Goal: Task Accomplishment & Management: Complete application form

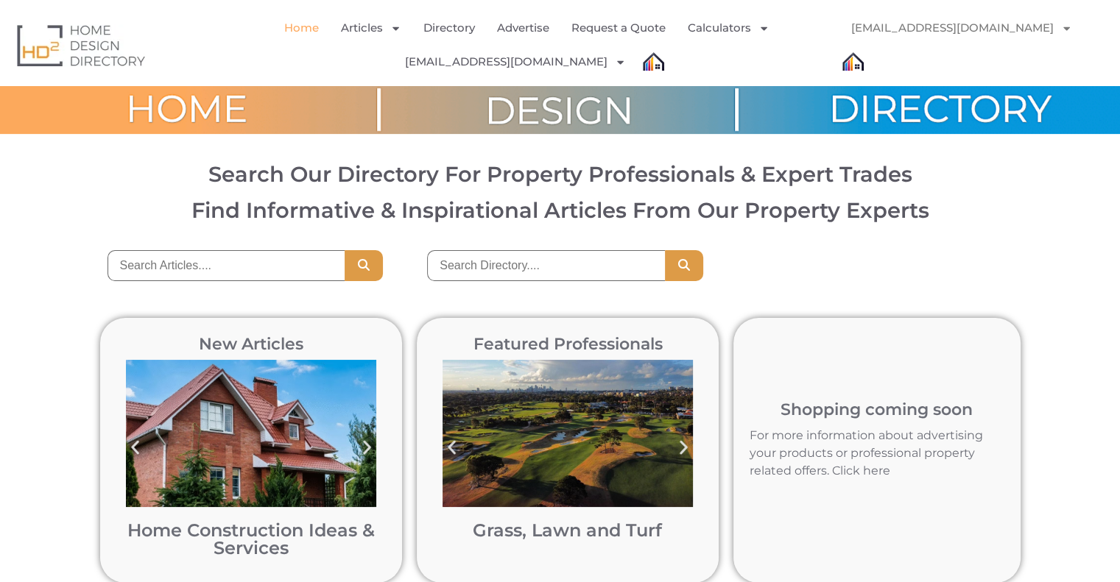
click at [963, 15] on link "info@oziqualitypaintingservices.com.au" at bounding box center [961, 28] width 250 height 34
click at [1059, 23] on link "info@oziqualitypaintingservices.com.au" at bounding box center [961, 28] width 250 height 34
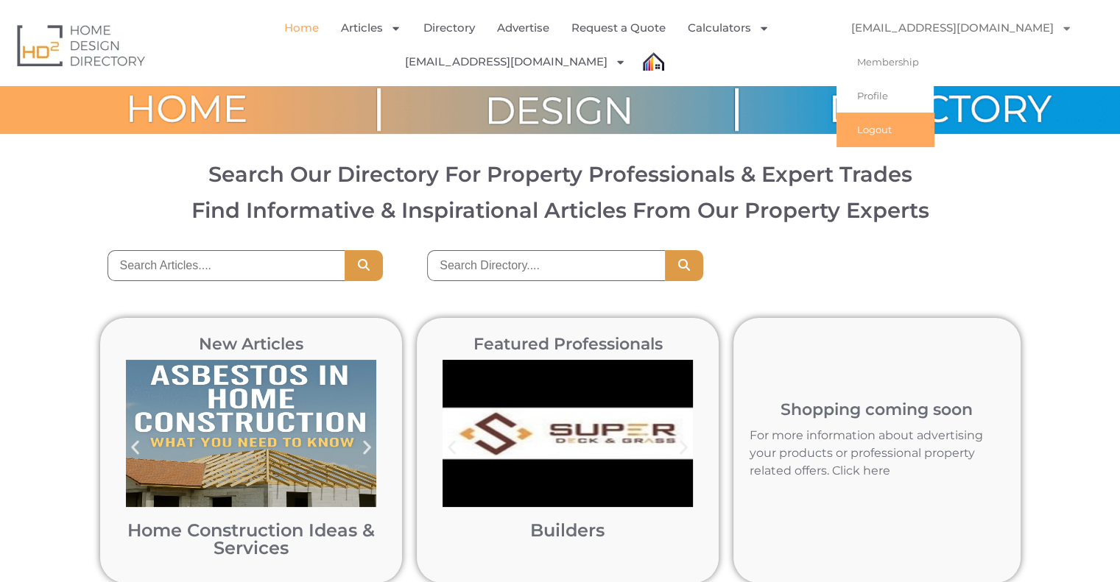
click at [869, 138] on link "Logout" at bounding box center [884, 130] width 97 height 34
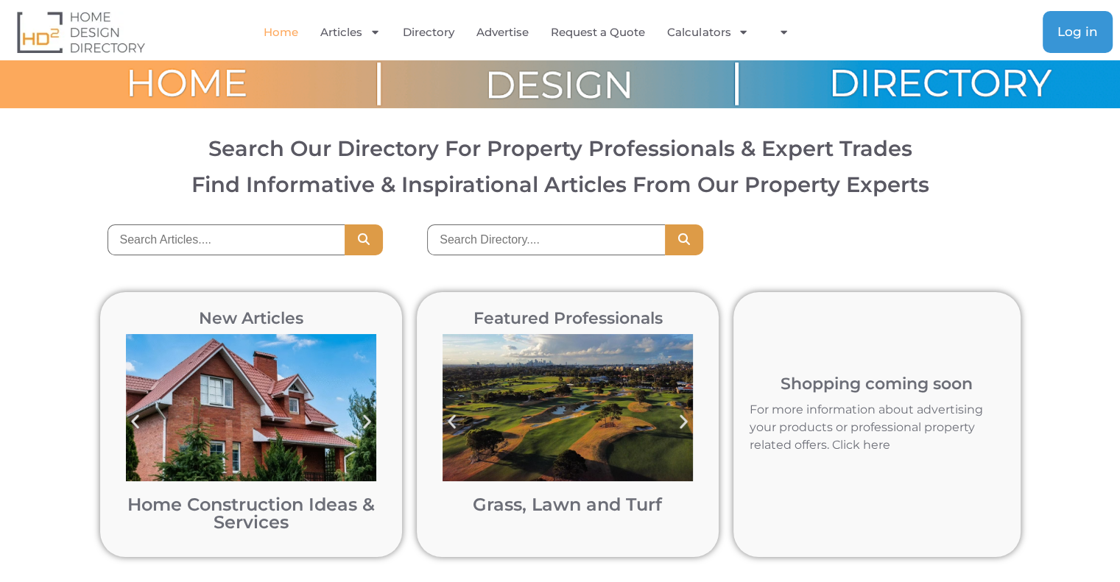
click at [1072, 20] on link "Log in" at bounding box center [1077, 32] width 70 height 42
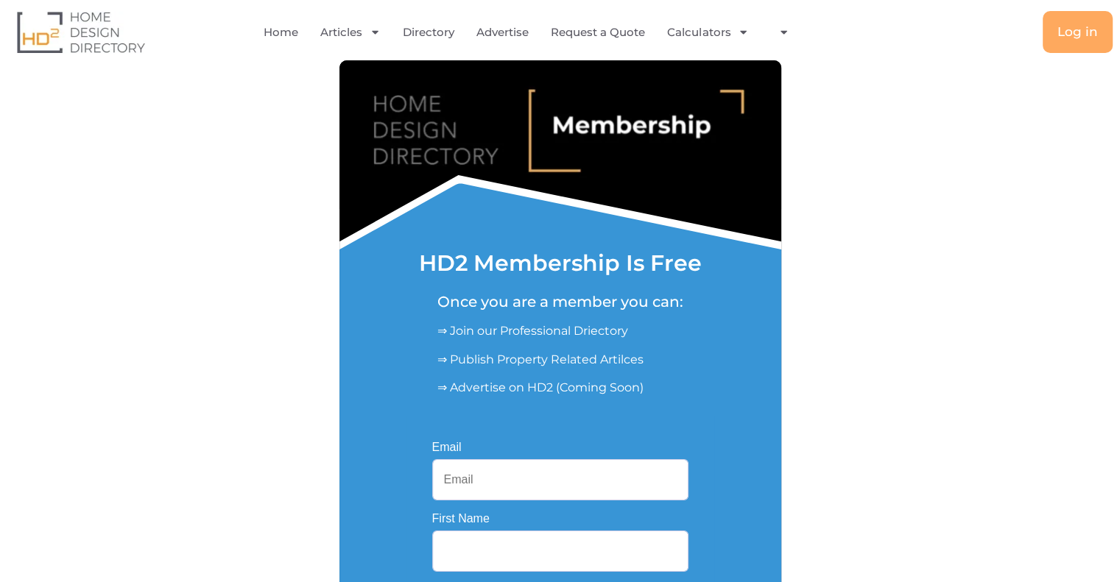
click at [515, 484] on input "Email" at bounding box center [560, 479] width 256 height 41
paste input "[EMAIL_ADDRESS][DOMAIN_NAME]"
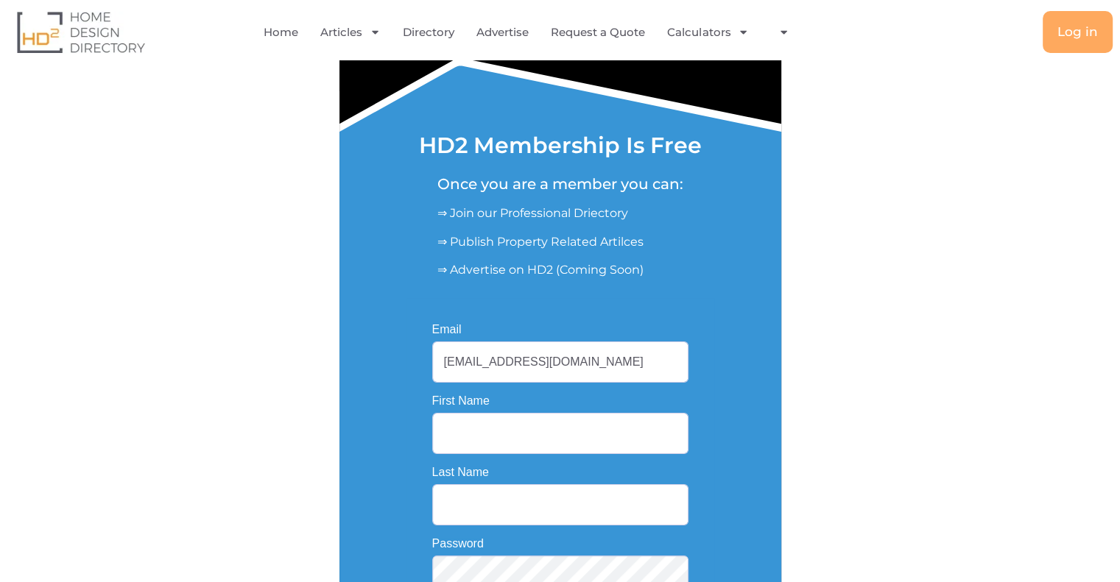
scroll to position [177, 0]
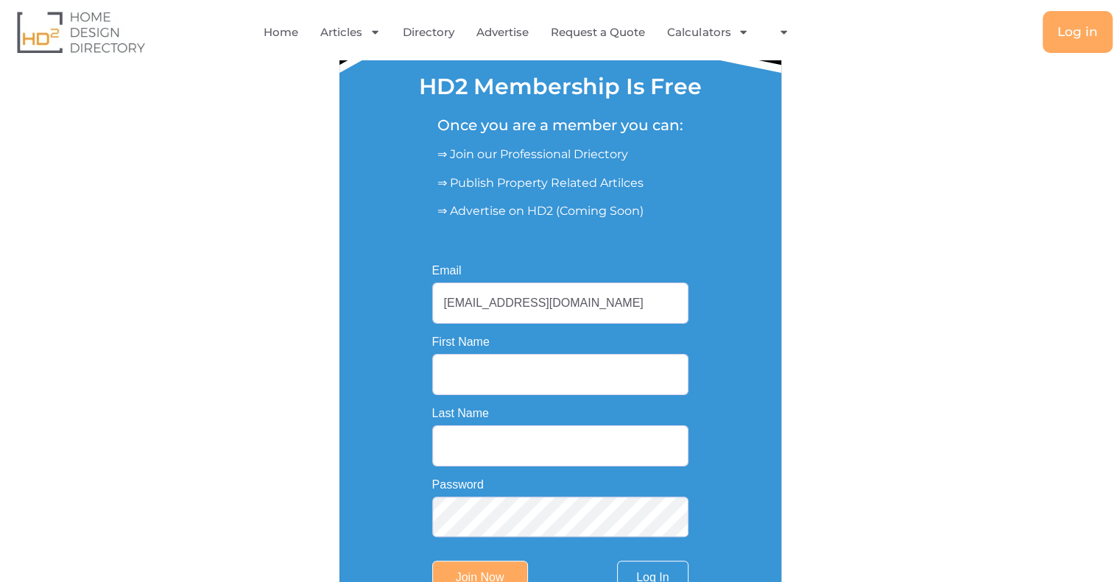
type input "[EMAIL_ADDRESS][DOMAIN_NAME]"
click at [551, 381] on input "First Name" at bounding box center [560, 374] width 256 height 41
type input "carric"
type input "house"
click at [476, 574] on input "Join Now" at bounding box center [480, 578] width 96 height 34
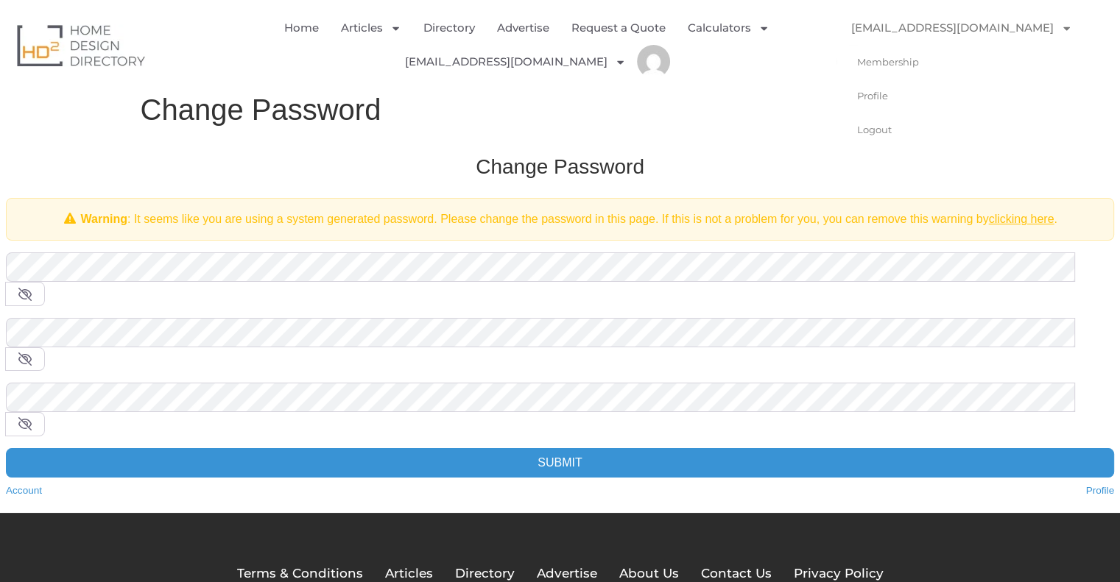
click at [1019, 30] on link "[EMAIL_ADDRESS][DOMAIN_NAME]" at bounding box center [961, 28] width 250 height 34
click at [1001, 23] on link "[EMAIL_ADDRESS][DOMAIN_NAME]" at bounding box center [961, 28] width 250 height 34
click at [919, 61] on link "Membership" at bounding box center [884, 62] width 97 height 34
click at [448, 28] on link "Directory" at bounding box center [449, 28] width 52 height 34
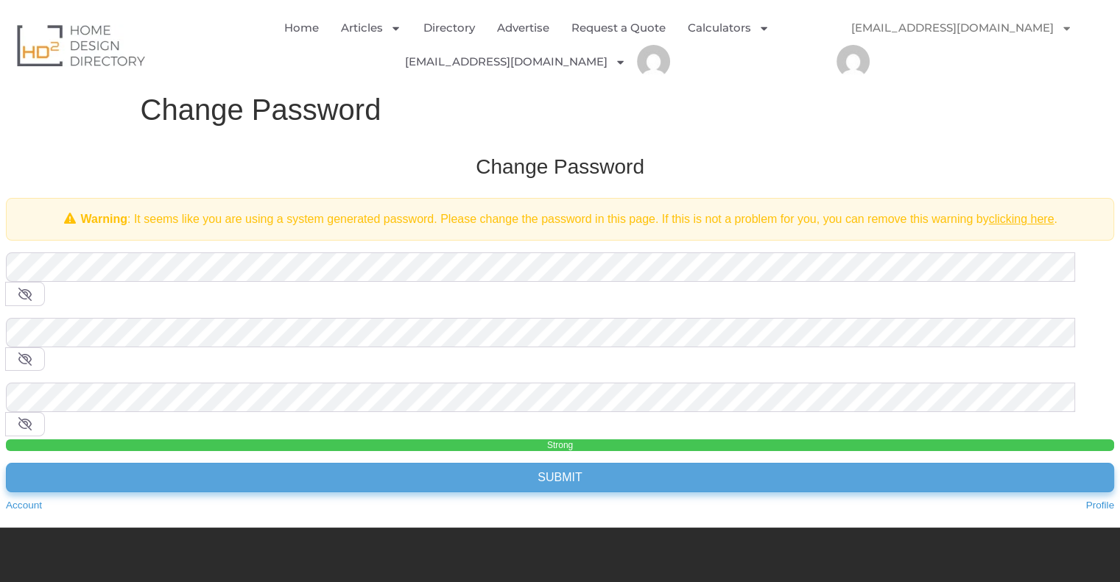
click at [346, 463] on input "Submit" at bounding box center [560, 477] width 1108 height 29
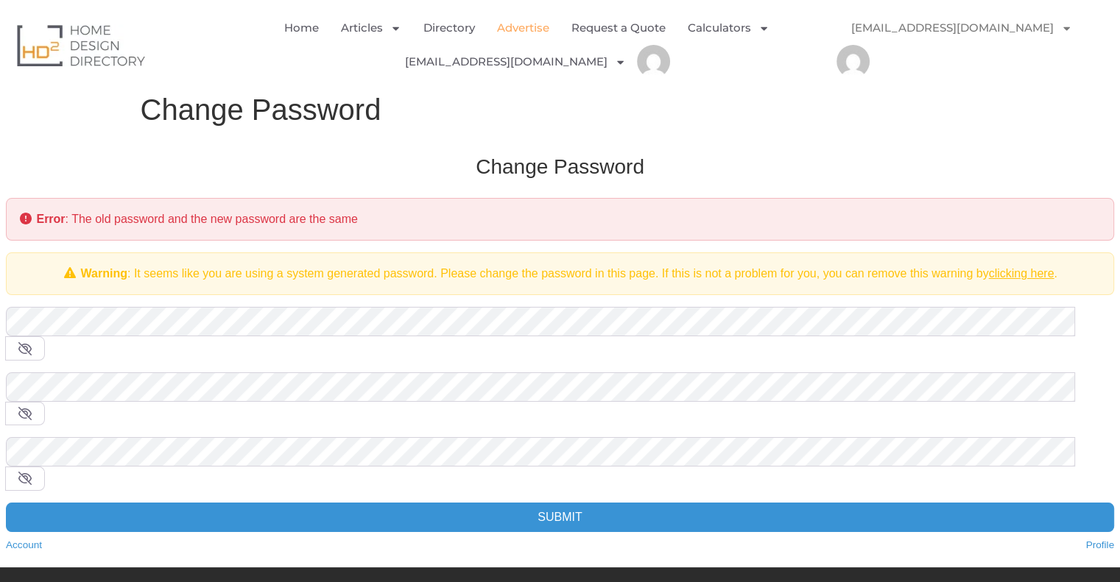
click at [513, 20] on link "Advertise" at bounding box center [523, 28] width 52 height 34
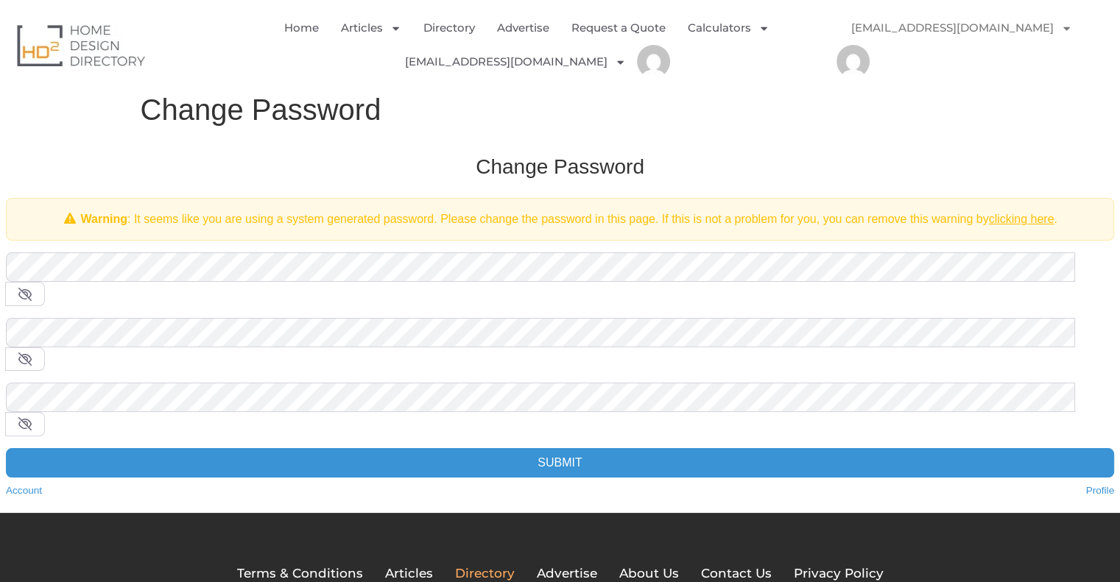
click at [479, 565] on span "Directory" at bounding box center [485, 574] width 60 height 19
click at [1037, 29] on link "[EMAIL_ADDRESS][DOMAIN_NAME]" at bounding box center [961, 28] width 250 height 34
click at [908, 66] on link "Membership" at bounding box center [884, 62] width 97 height 34
click at [1006, 222] on link "clicking here" at bounding box center [1021, 219] width 66 height 13
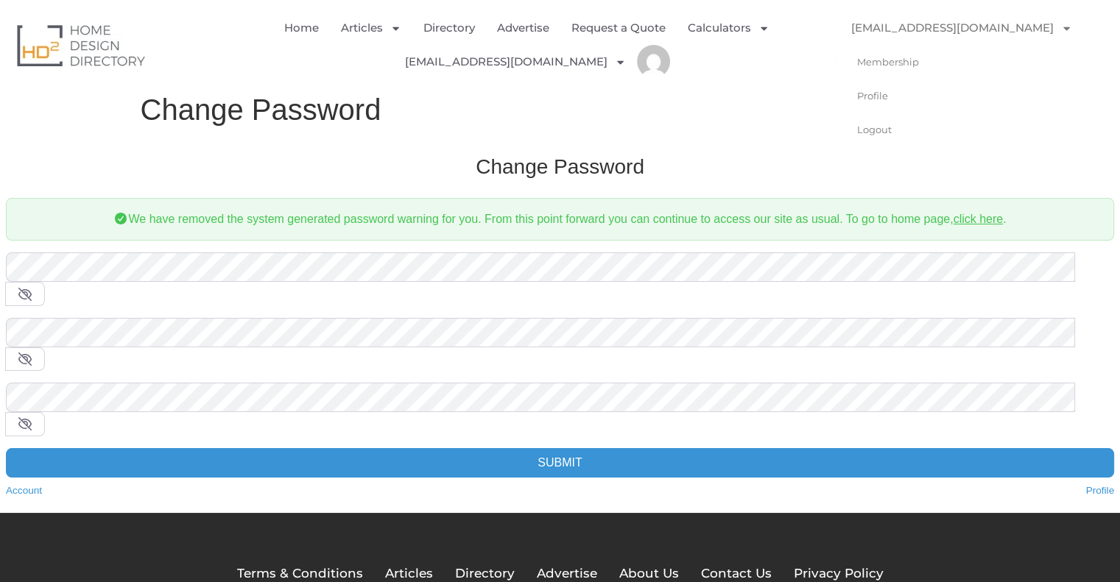
click at [927, 26] on link "[EMAIL_ADDRESS][DOMAIN_NAME]" at bounding box center [961, 28] width 250 height 34
click at [924, 63] on link "Membership" at bounding box center [884, 62] width 97 height 34
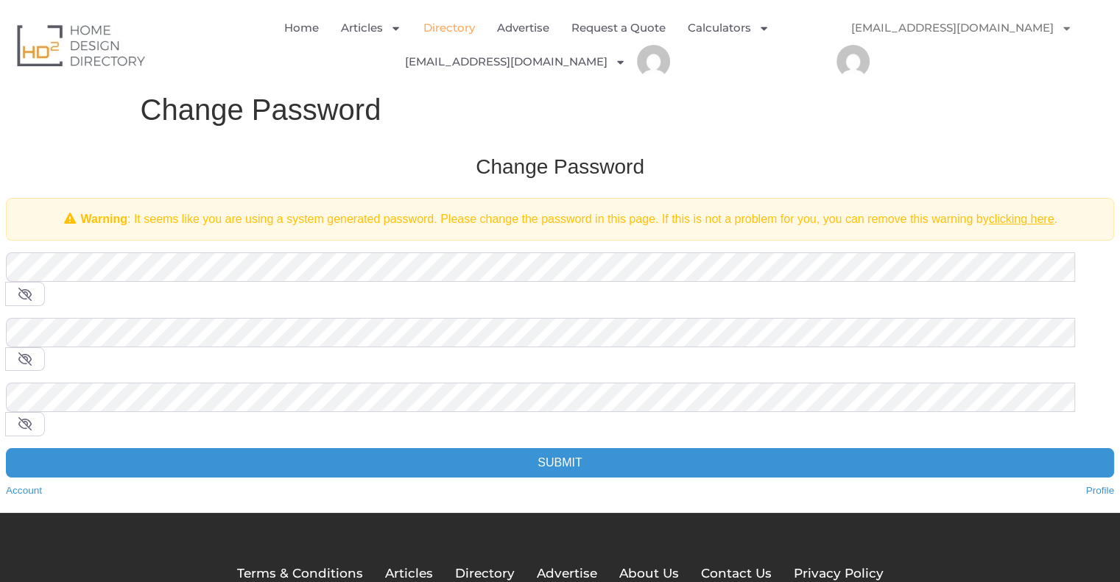
click at [445, 23] on link "Directory" at bounding box center [449, 28] width 52 height 34
click at [80, 43] on img at bounding box center [81, 45] width 128 height 42
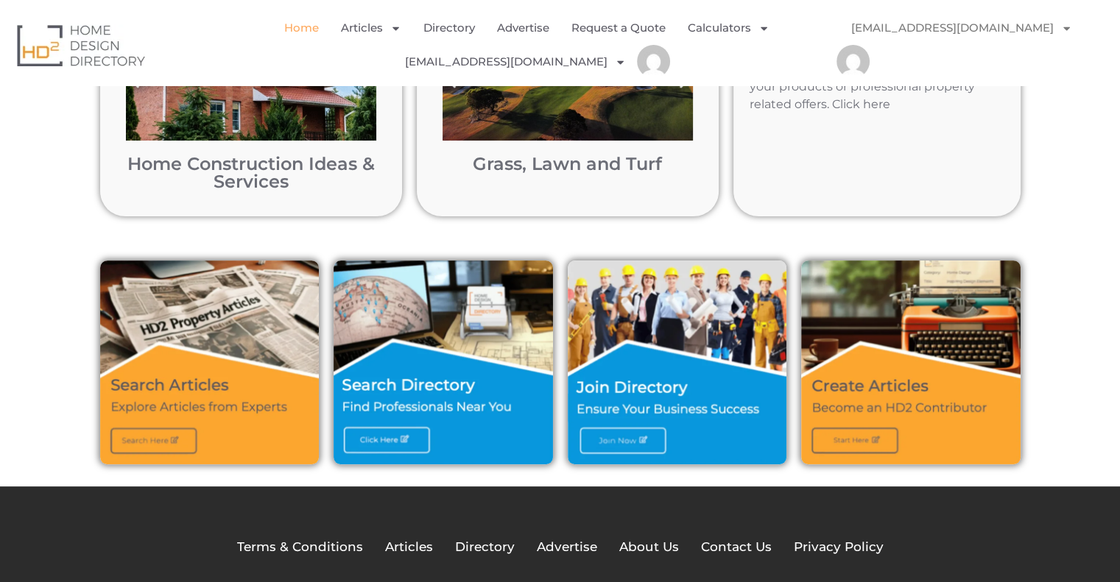
scroll to position [440, 0]
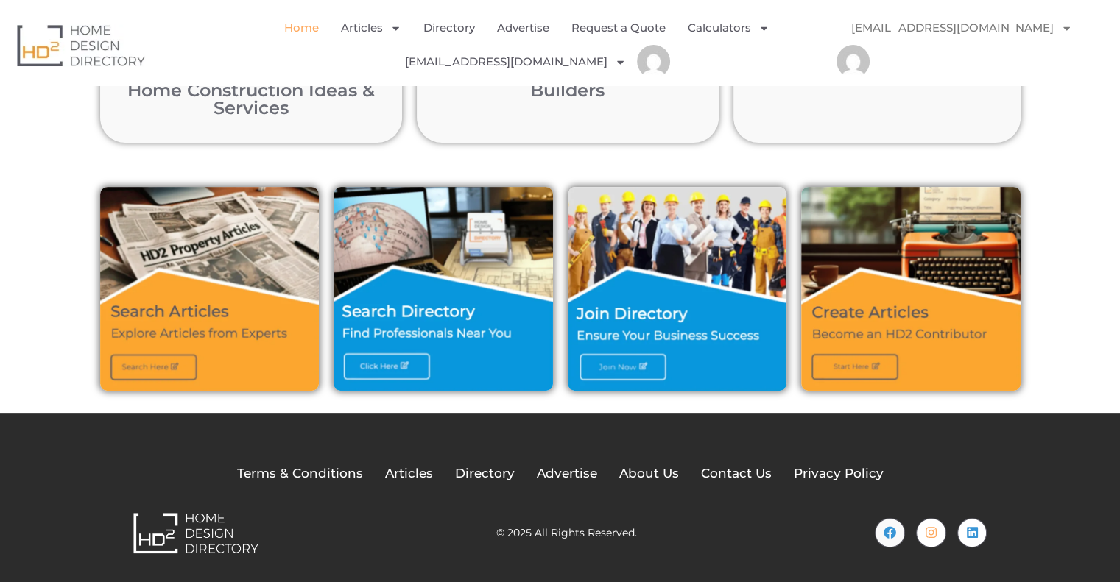
click at [629, 366] on img at bounding box center [677, 289] width 219 height 204
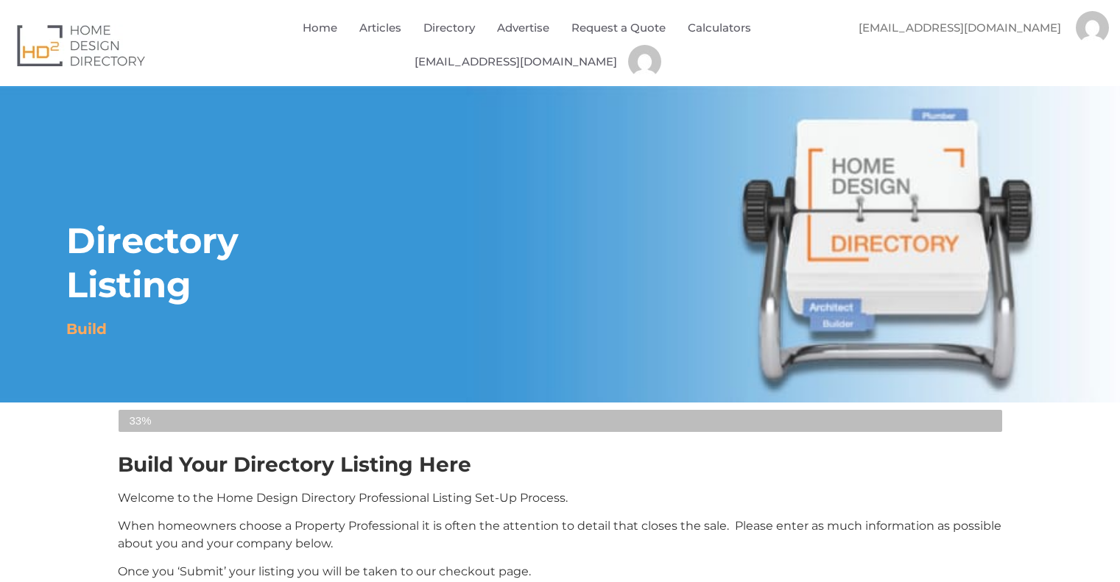
select select "Select Category"
select select
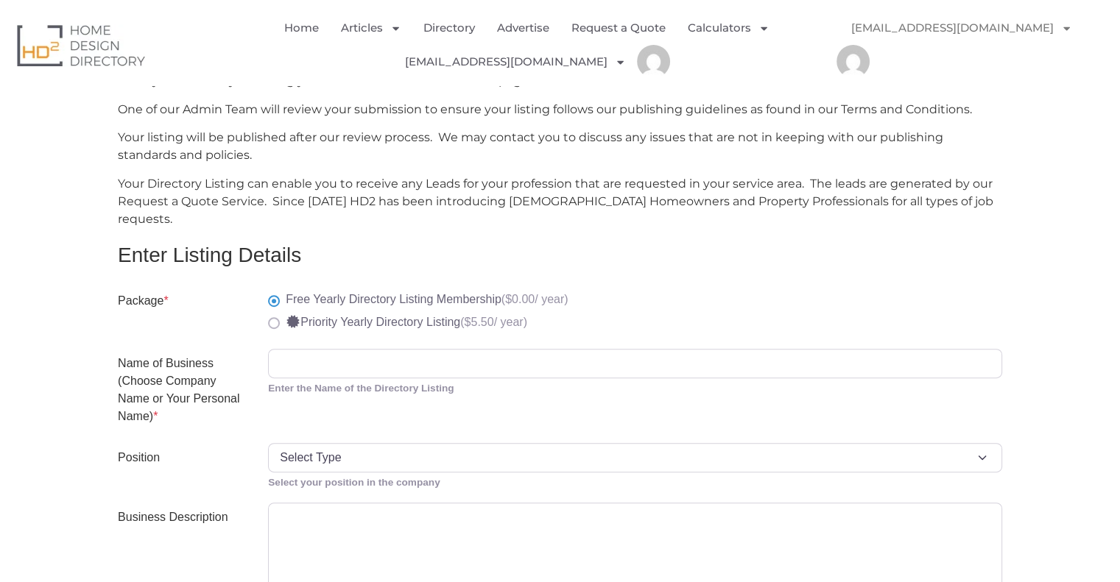
scroll to position [509, 0]
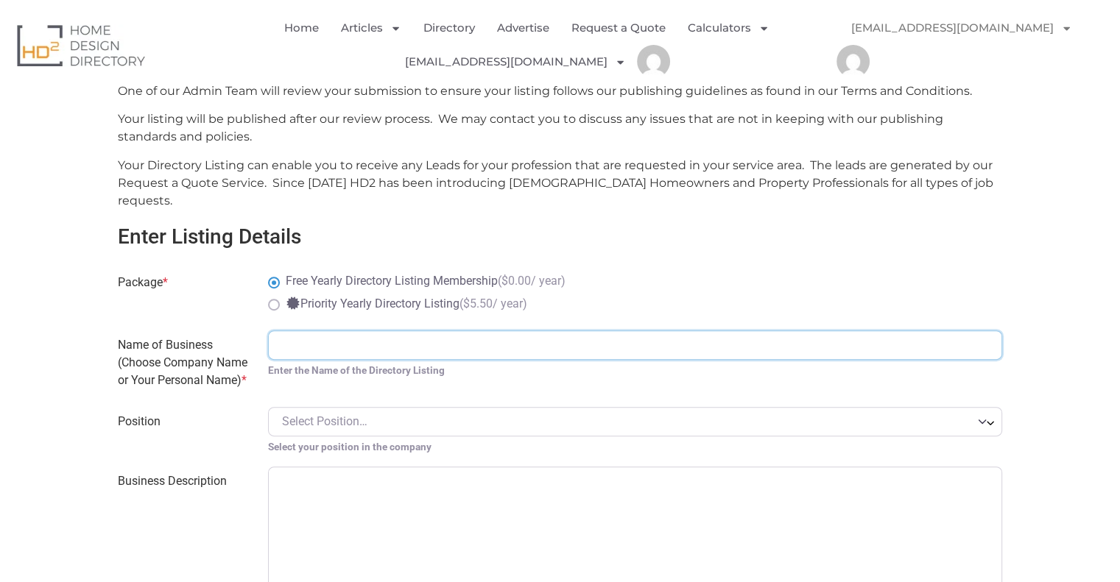
paste input "CarricHouse"
click at [392, 331] on input "CarricHouse" at bounding box center [635, 345] width 734 height 29
click at [312, 331] on input "Carric House" at bounding box center [635, 345] width 734 height 29
type input "Carric House"
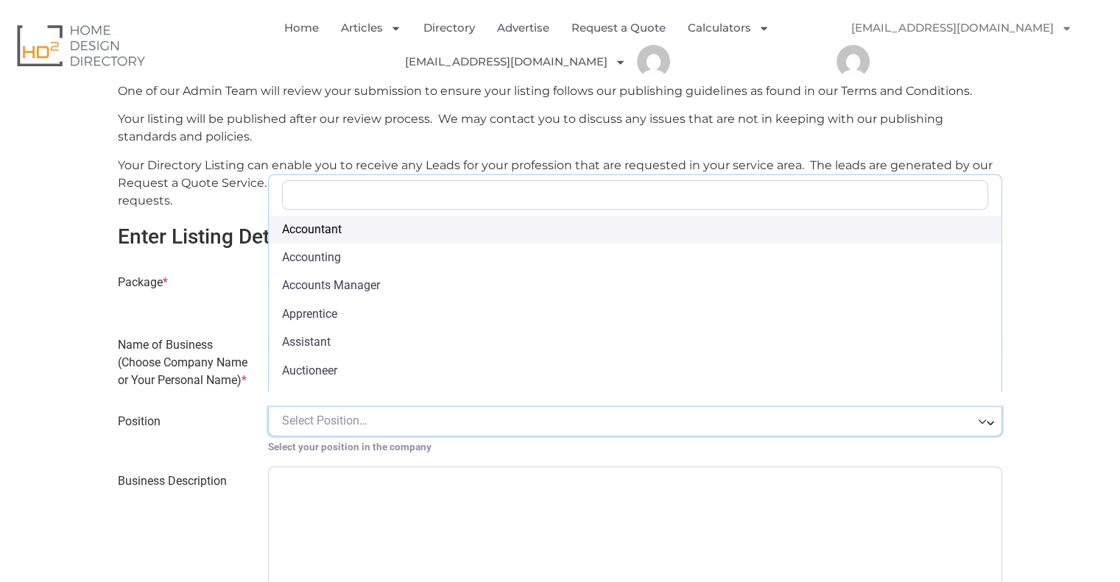
click at [335, 414] on span "Select Position…" at bounding box center [324, 421] width 85 height 14
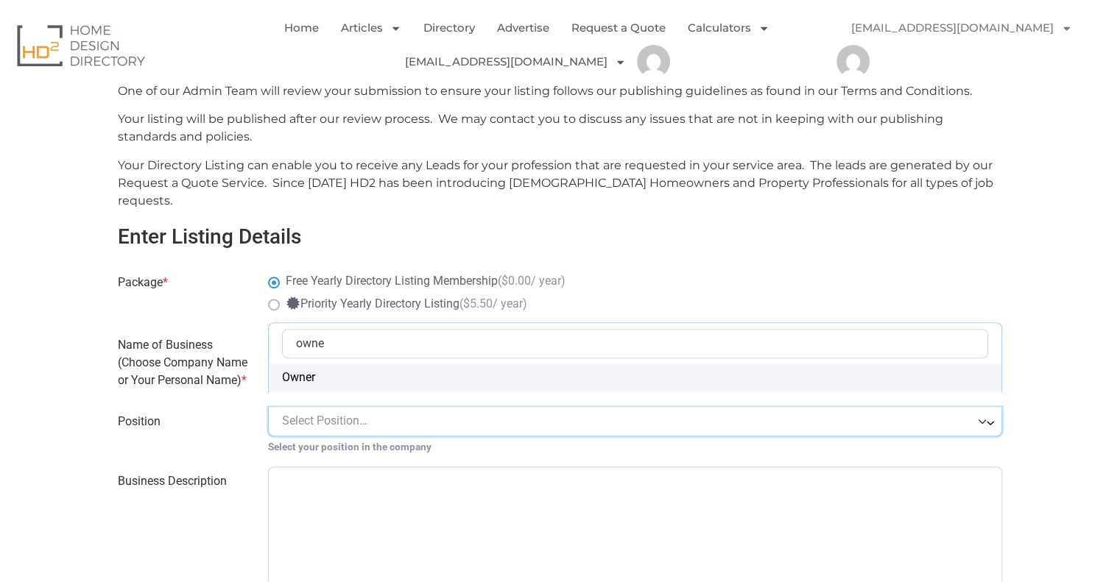
type input "owner"
select select "Owner"
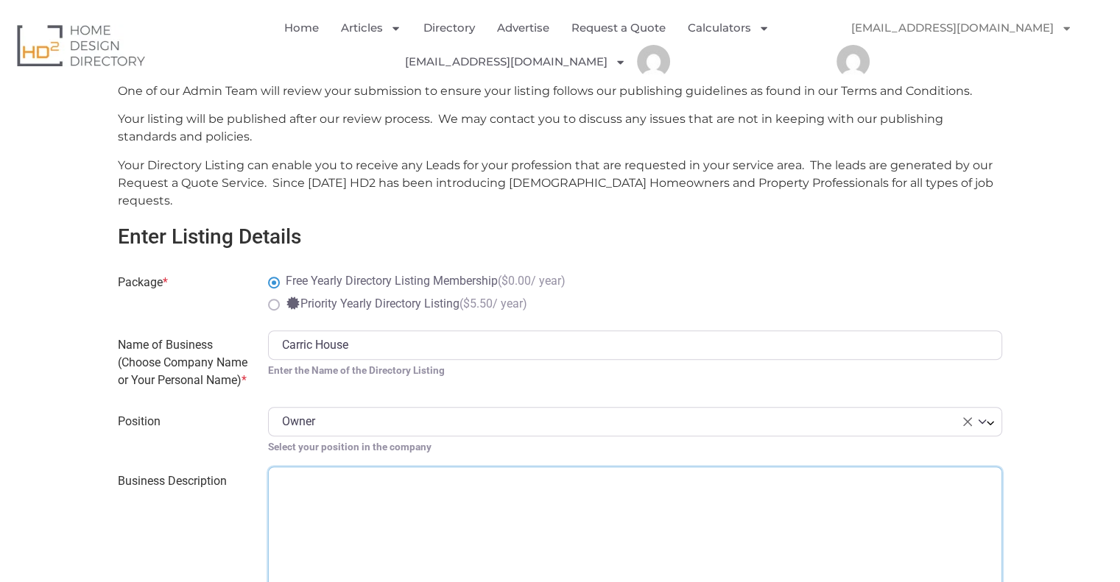
click at [347, 487] on textarea "Business Description" at bounding box center [635, 543] width 734 height 153
paste textarea "[GEOGRAPHIC_DATA] is situated at [STREET_ADDRESS][PERSON_NAME]. It is just an 1…"
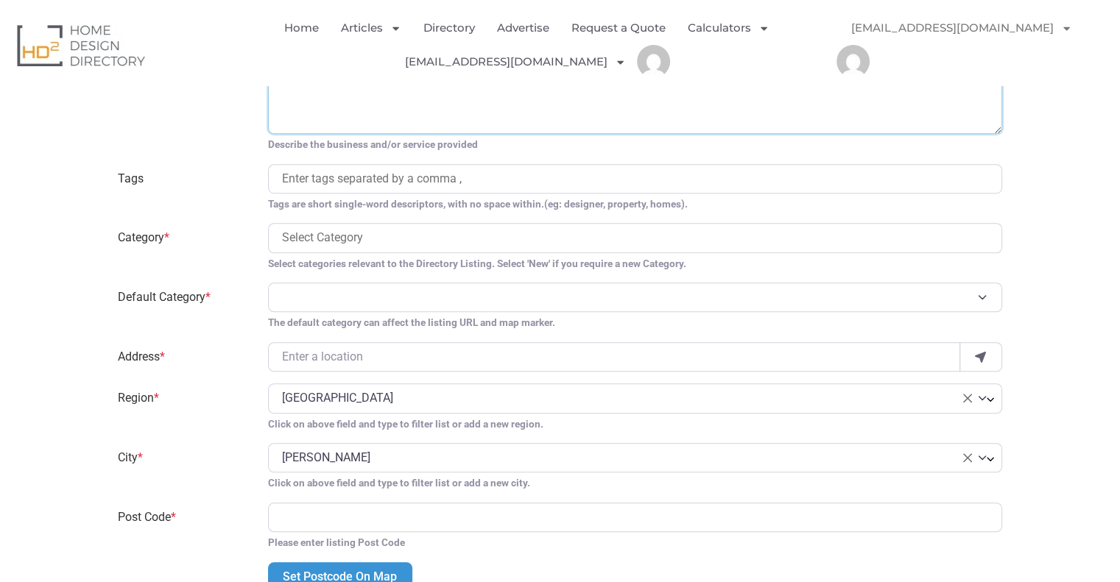
scroll to position [1019, 0]
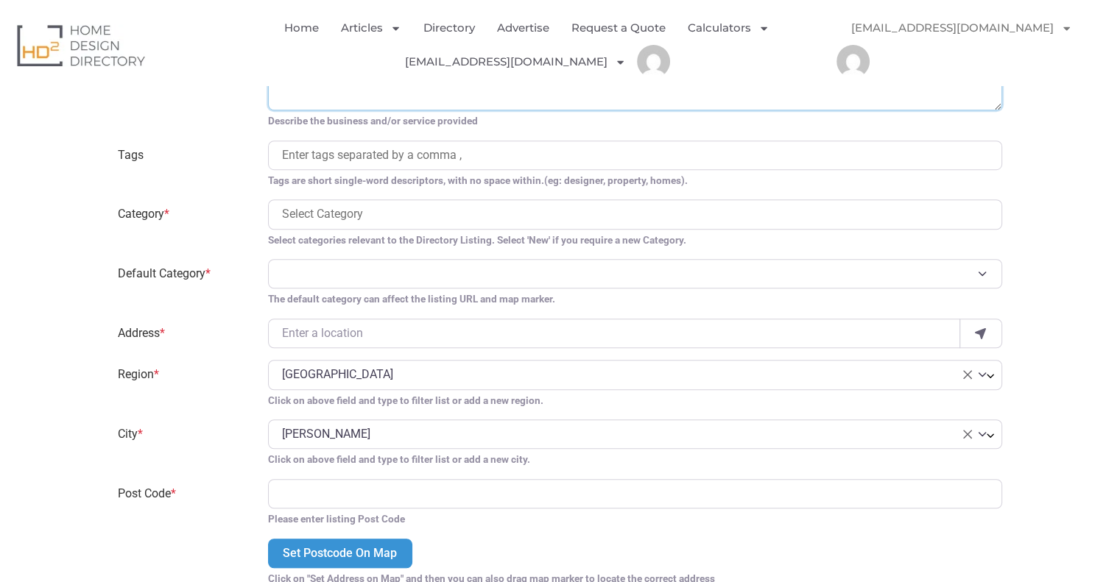
type textarea "[GEOGRAPHIC_DATA] is situated at [STREET_ADDRESS][PERSON_NAME]. It is just an 1…"
click at [577, 149] on ul at bounding box center [635, 157] width 706 height 21
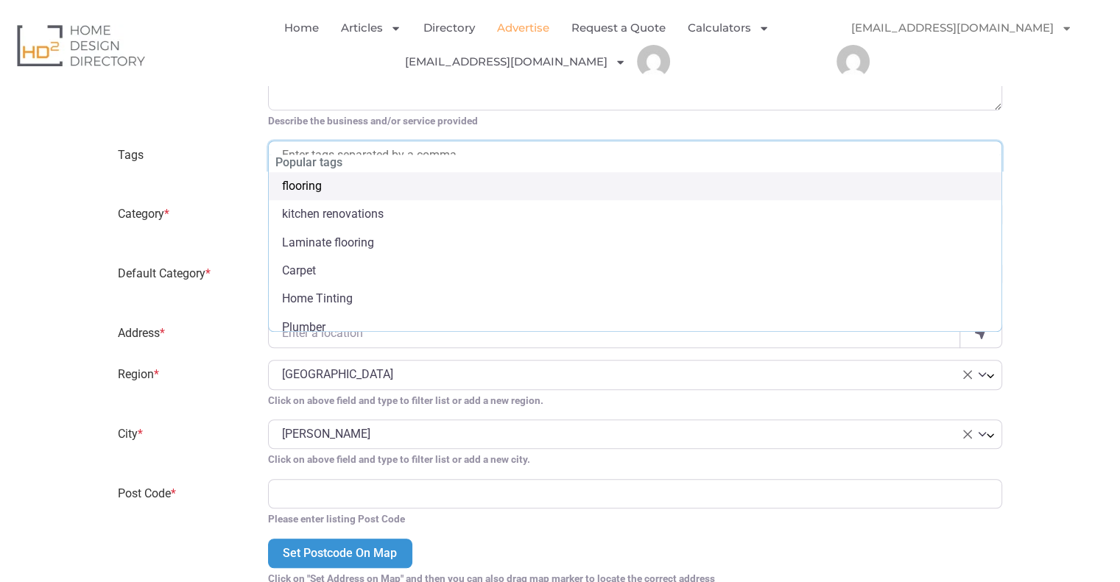
type input "h"
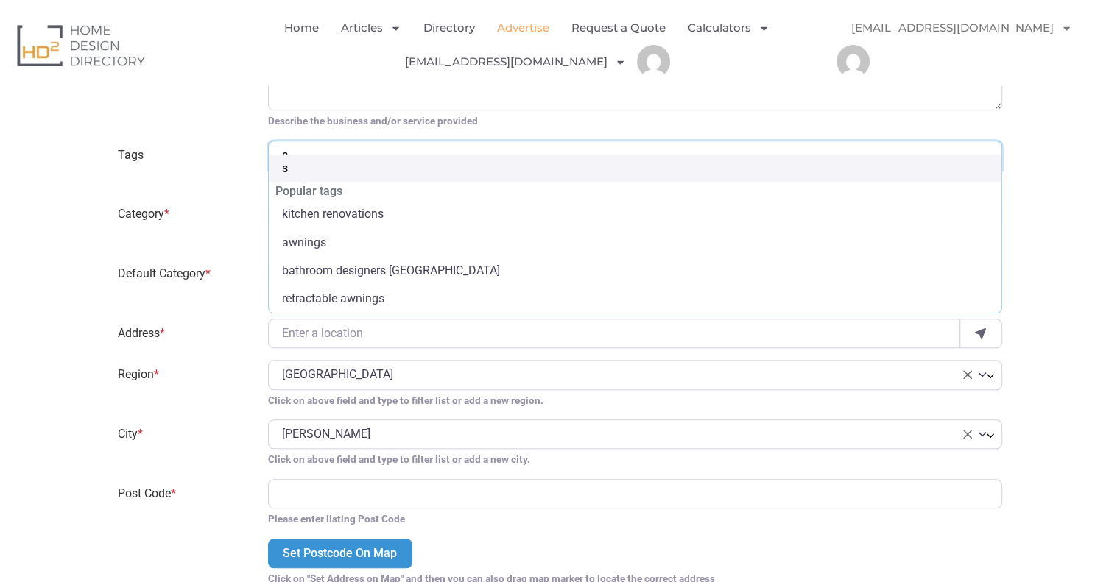
type input "st"
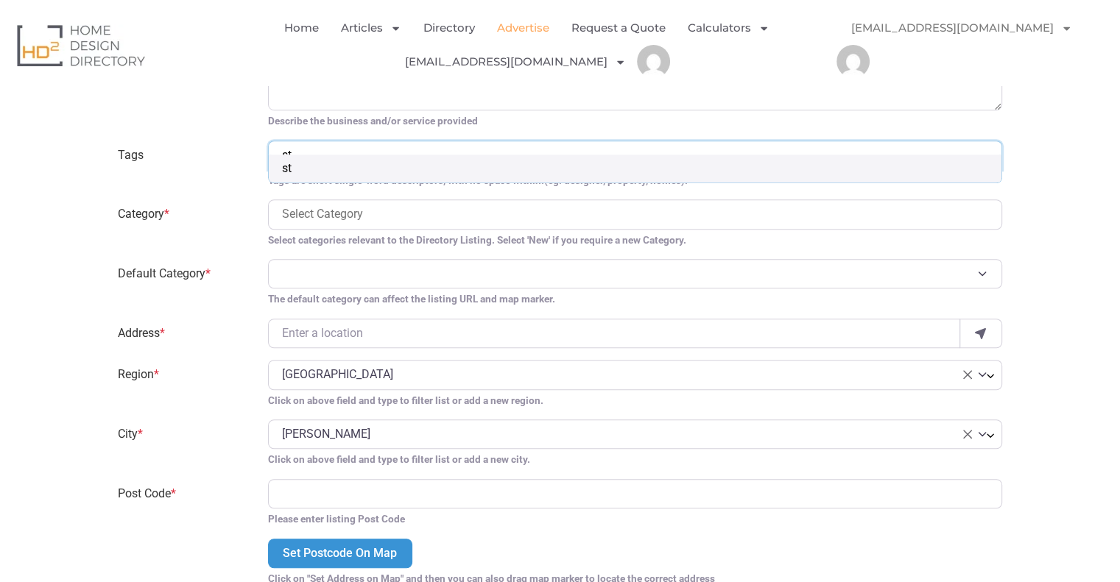
type input "stu"
type input "stud"
type input "stude"
type input "stud"
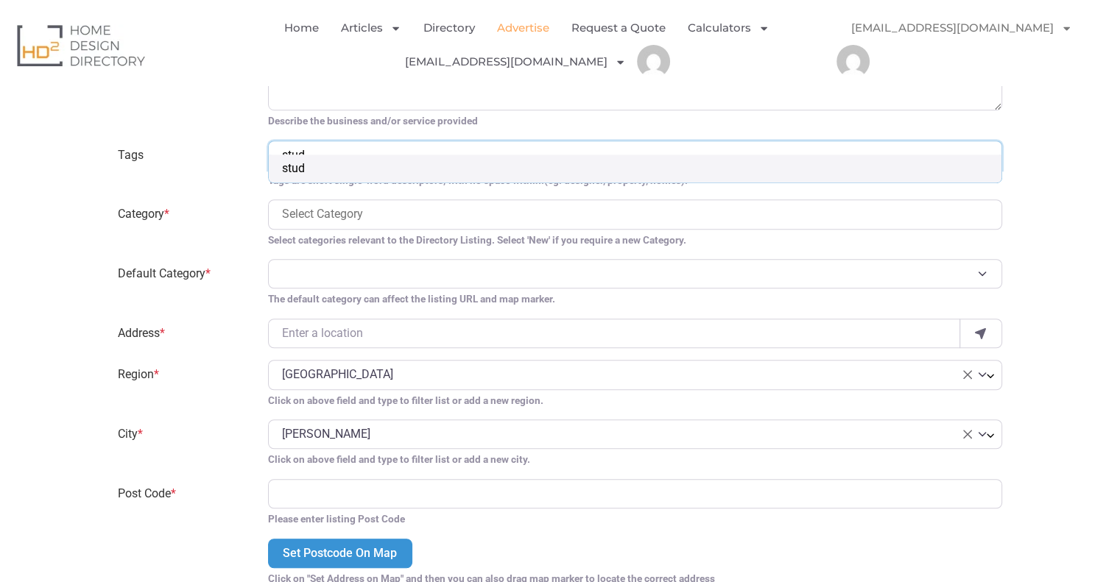
type input "stude"
type input "student"
type input "student h"
type input "student hou"
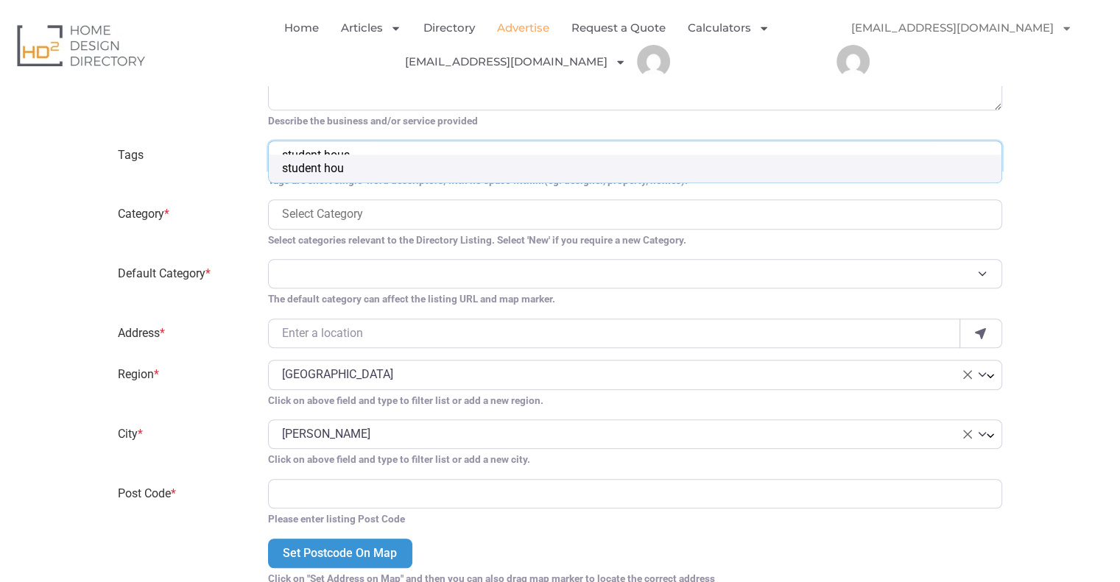
scroll to position [0, 25]
type input "student housi"
type input "student housing"
select select "student housing"
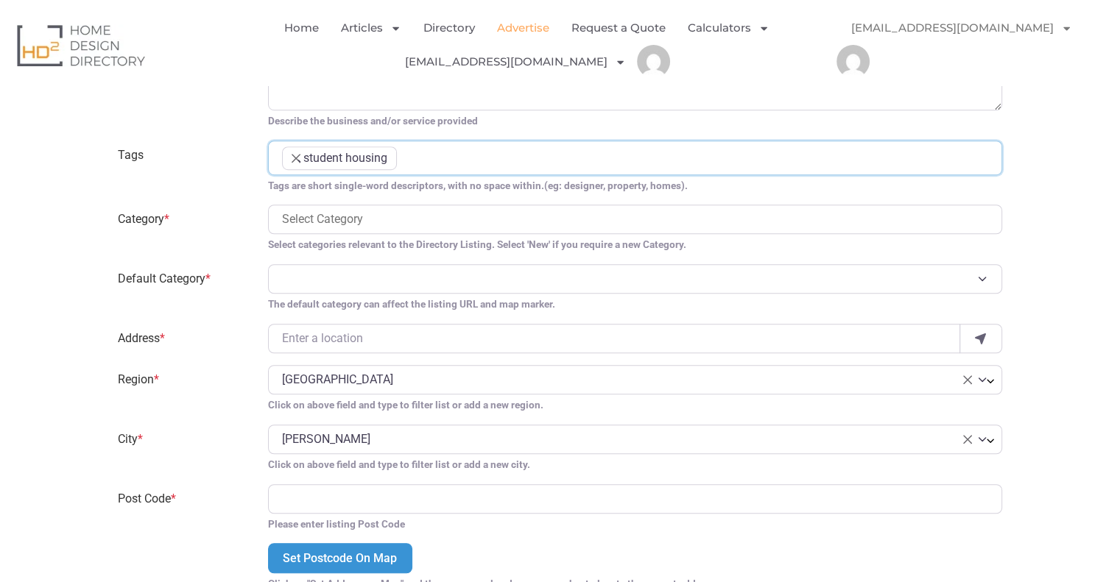
scroll to position [197, 0]
click at [286, 211] on input "search" at bounding box center [635, 220] width 706 height 18
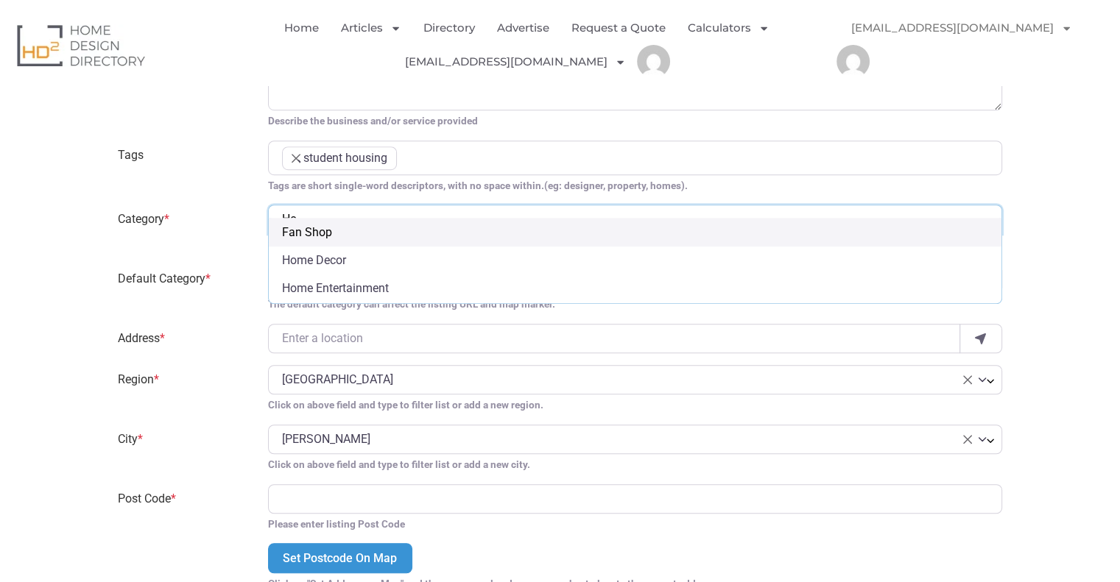
type input "H"
type input "A"
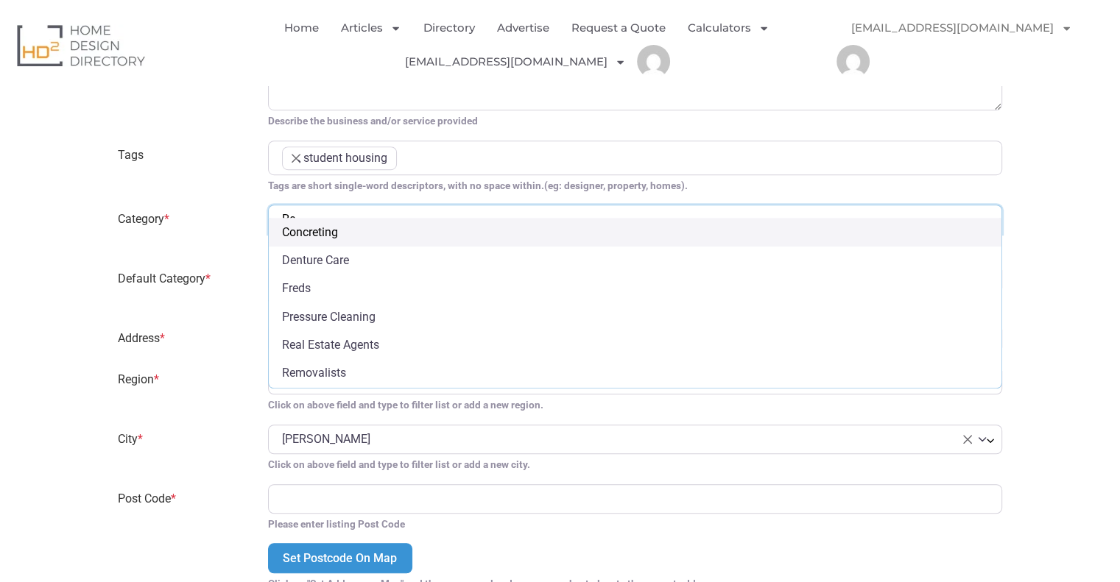
type input "R"
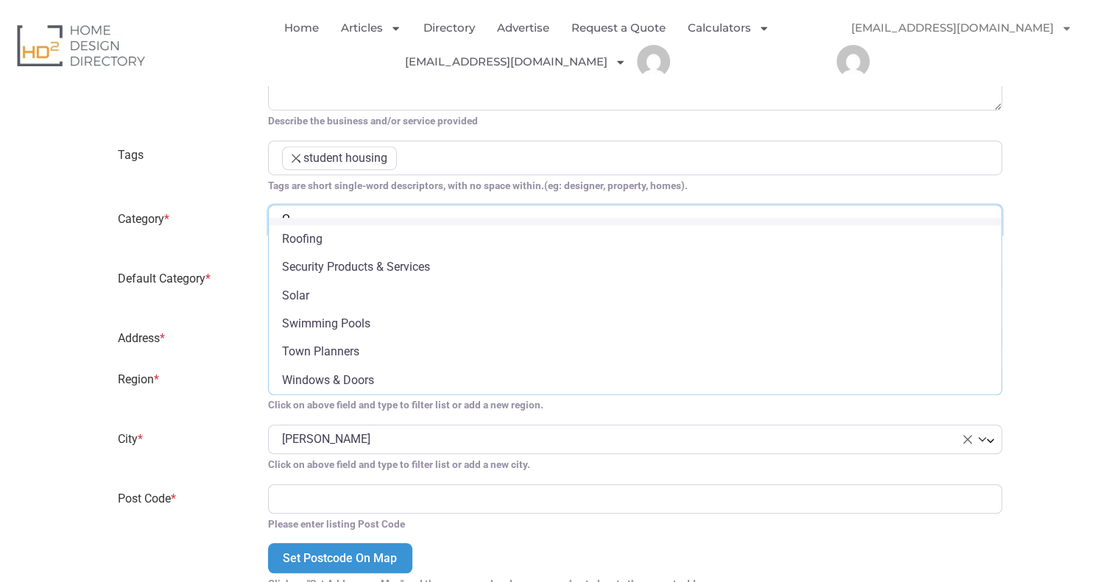
scroll to position [452, 0]
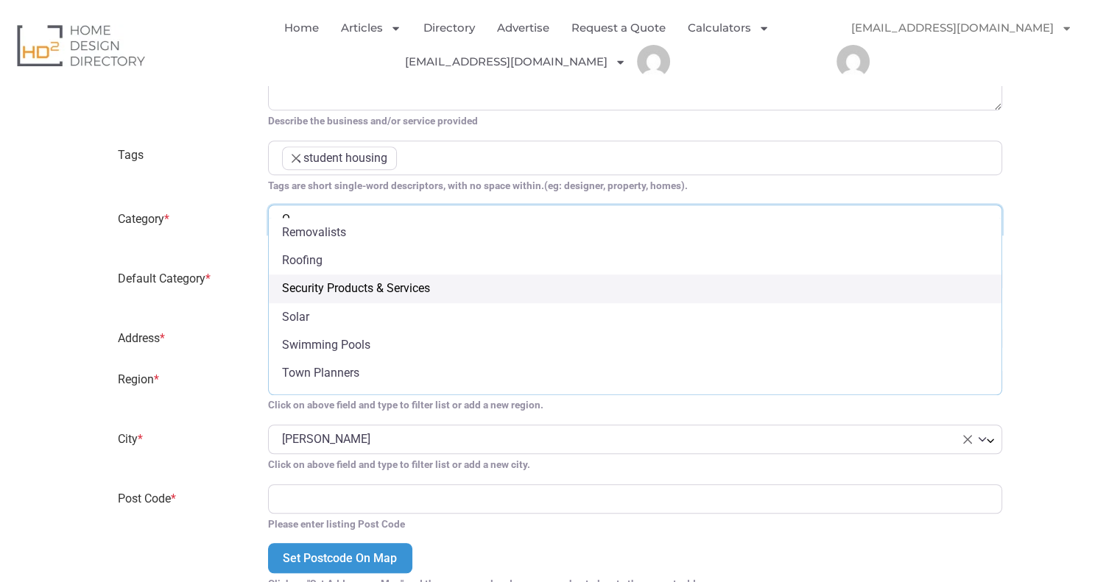
type input "O"
select select "1306"
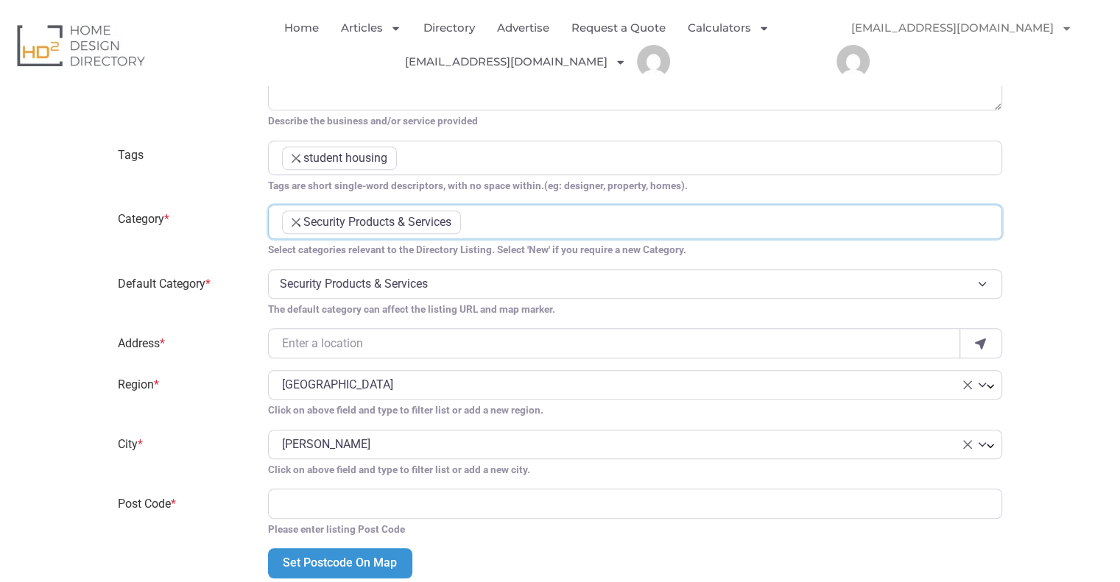
scroll to position [632, 0]
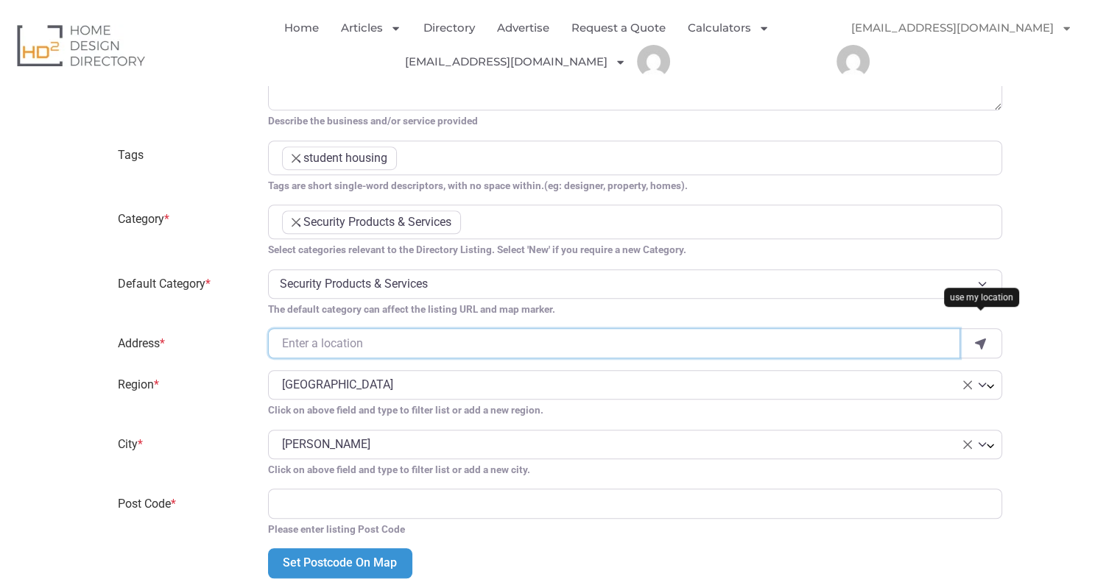
click at [330, 328] on input "Address *" at bounding box center [614, 342] width 692 height 29
paste input "38 Howard St, North Melbourne VIC 3051, Australia"
click at [972, 329] on div "use my location" at bounding box center [980, 342] width 43 height 29
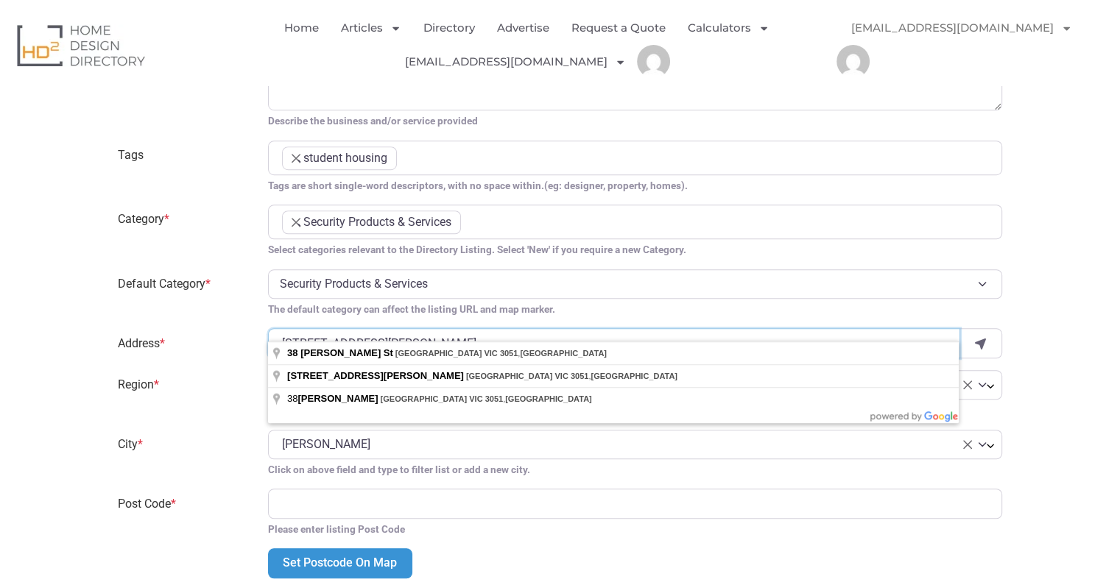
click at [892, 328] on input "38 Howard St, North Melbourne VIC 3051, Australia" at bounding box center [614, 342] width 692 height 29
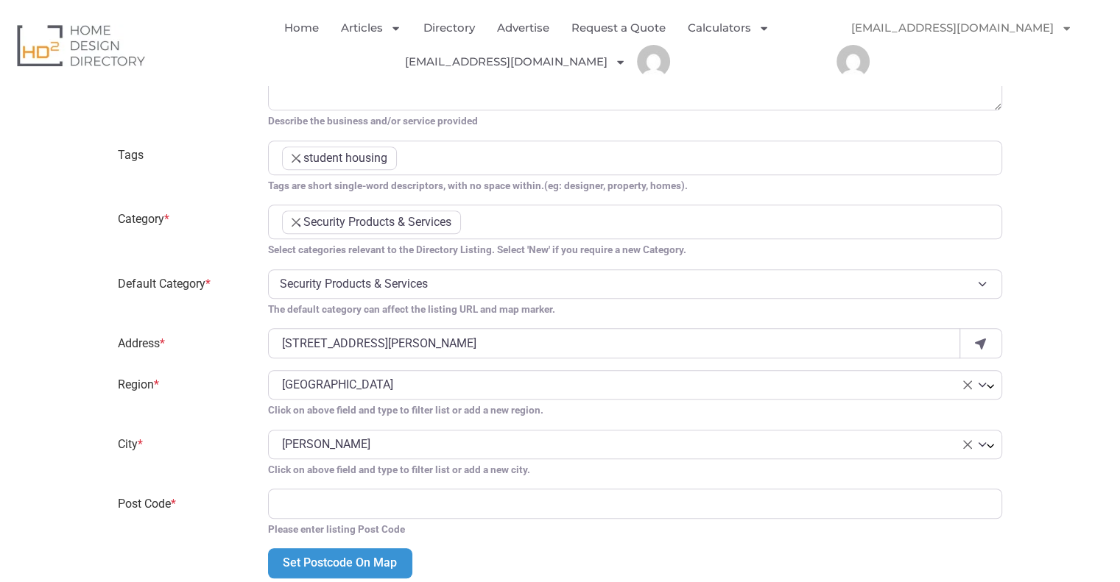
type input "38 Howard St"
type input "3051"
select select "Victoria"
select select "North Melbourne"
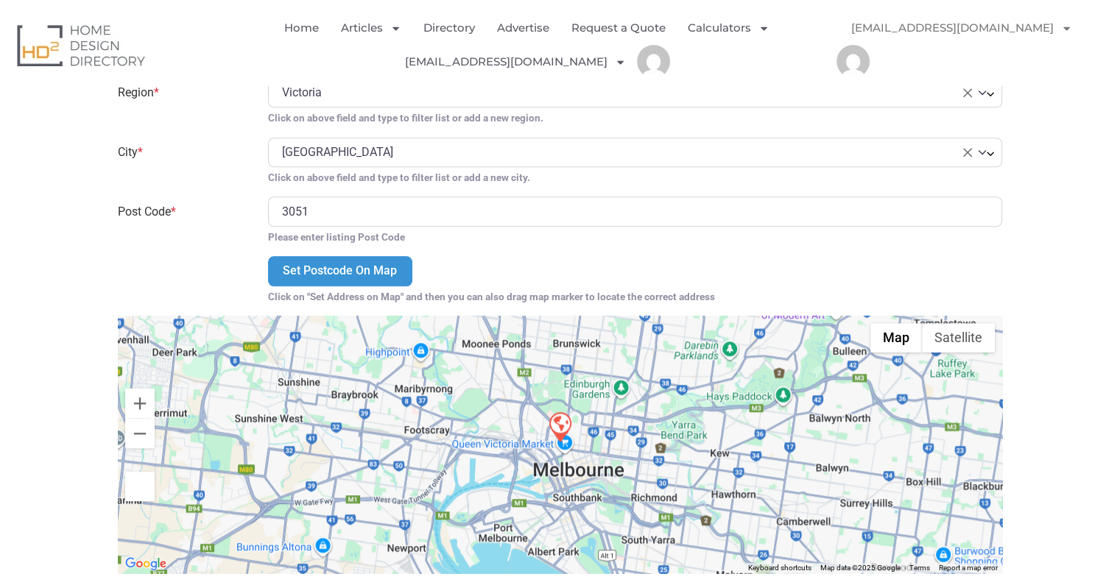
scroll to position [1342, 0]
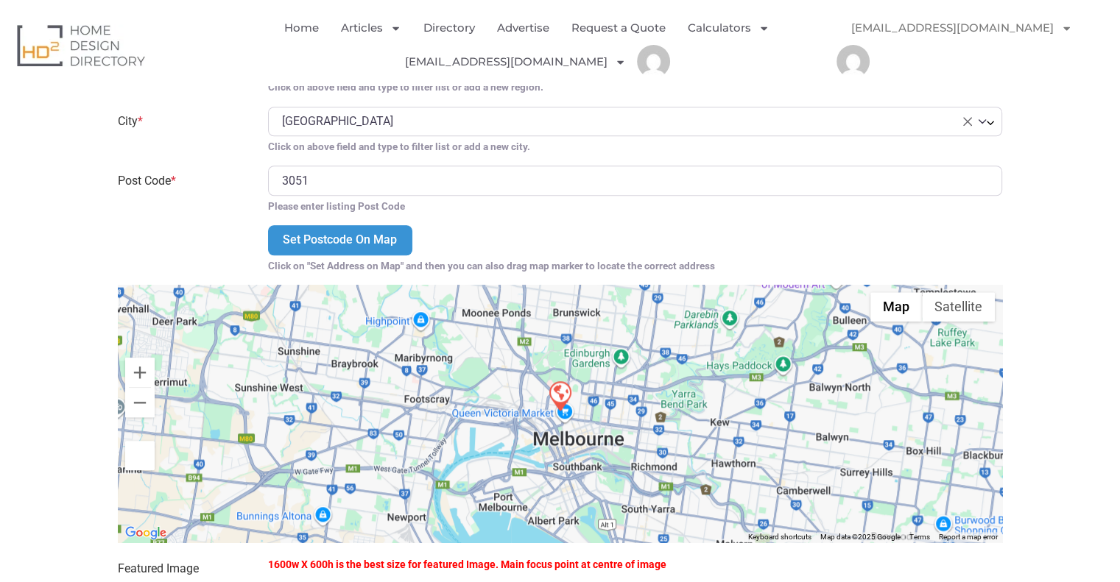
drag, startPoint x: 1119, startPoint y: 284, endPoint x: 1130, endPoint y: 308, distance: 26.7
click at [1119, 308] on html "Skip to content Home Articles Bathroom Renovation Ideas & Services Building Con…" at bounding box center [560, 283] width 1120 height 3250
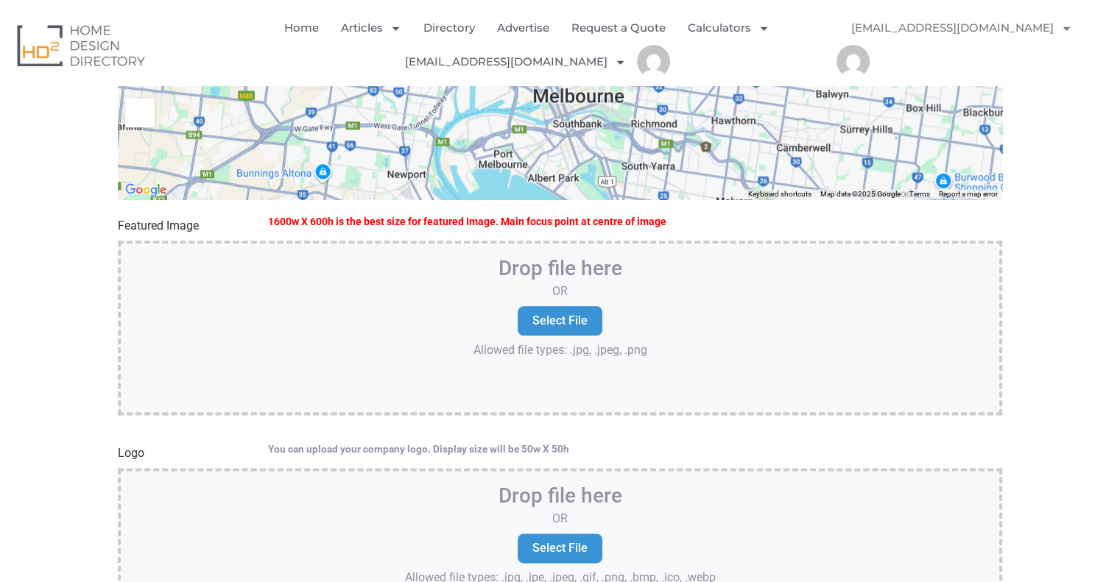
scroll to position [1681, 0]
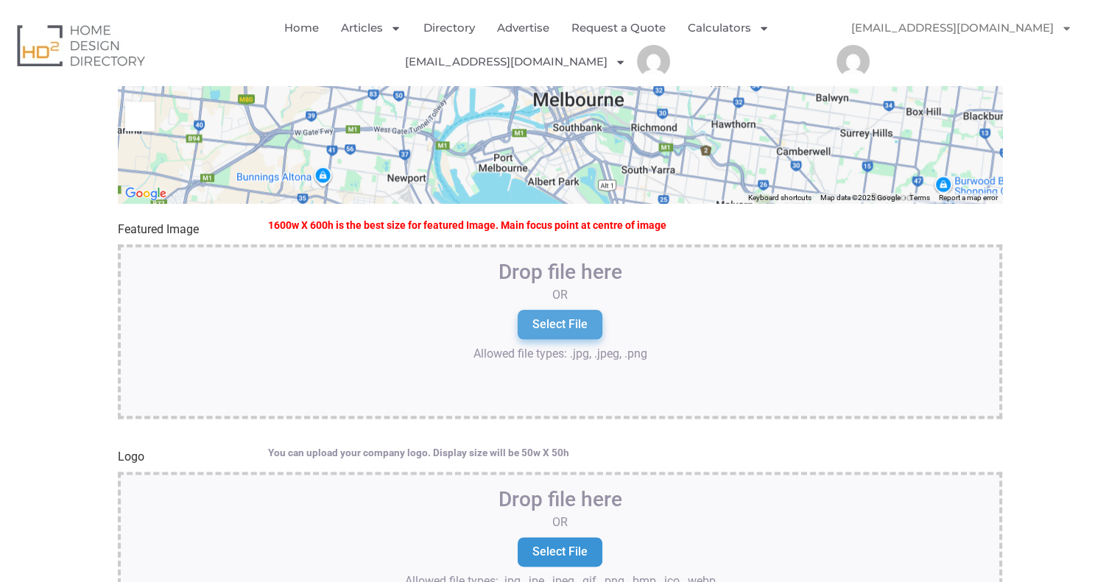
click at [583, 310] on input "Select File" at bounding box center [560, 324] width 85 height 29
type input "C:\fakepath\carric-website-logo.png"
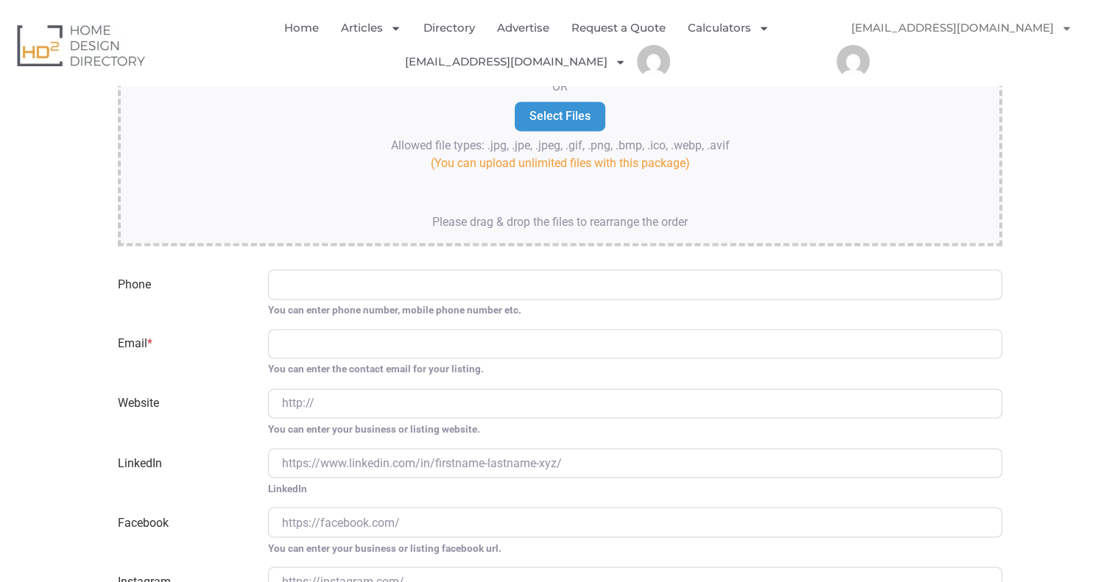
click at [347, 269] on input "Phone" at bounding box center [635, 283] width 734 height 29
paste input "+61 497 996 666"
type input "+61 497 996 666"
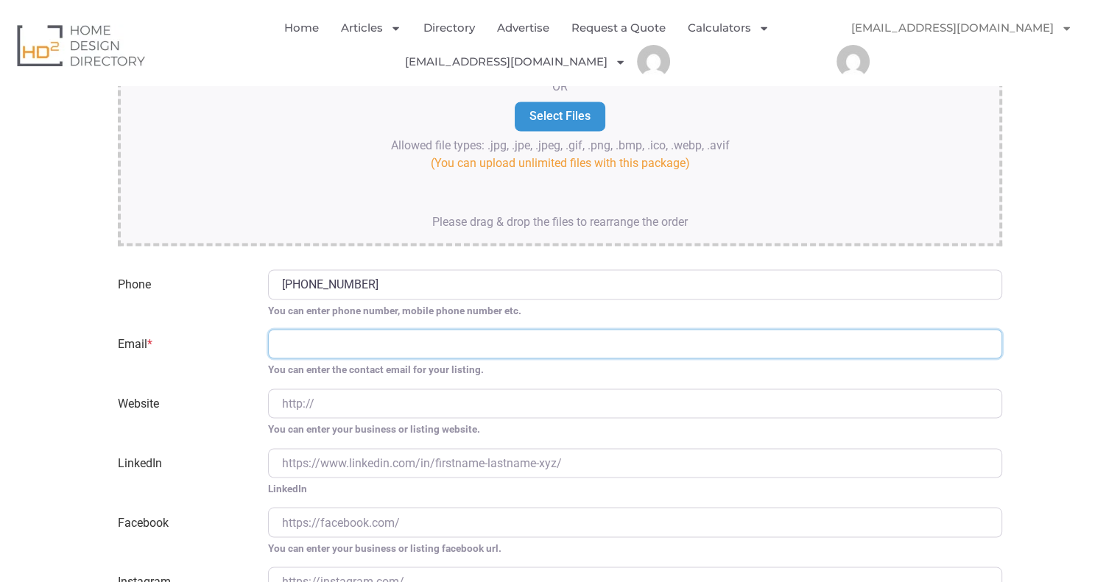
click at [353, 332] on input "Email *" at bounding box center [635, 343] width 734 height 29
paste input "info@carrichostel.com"
paste input "admin@carrichouse"
type input "[EMAIL_ADDRESS][DOMAIN_NAME]"
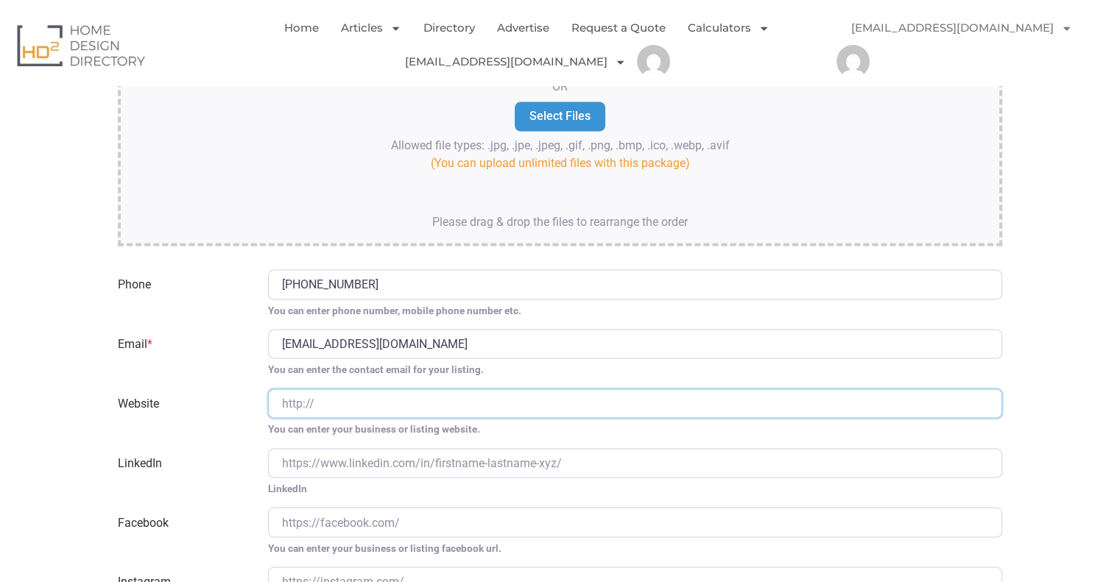
click at [328, 389] on input "Website" at bounding box center [635, 403] width 734 height 29
paste input "https://carrichouse.com/"
type input "https://carrichouse.com/"
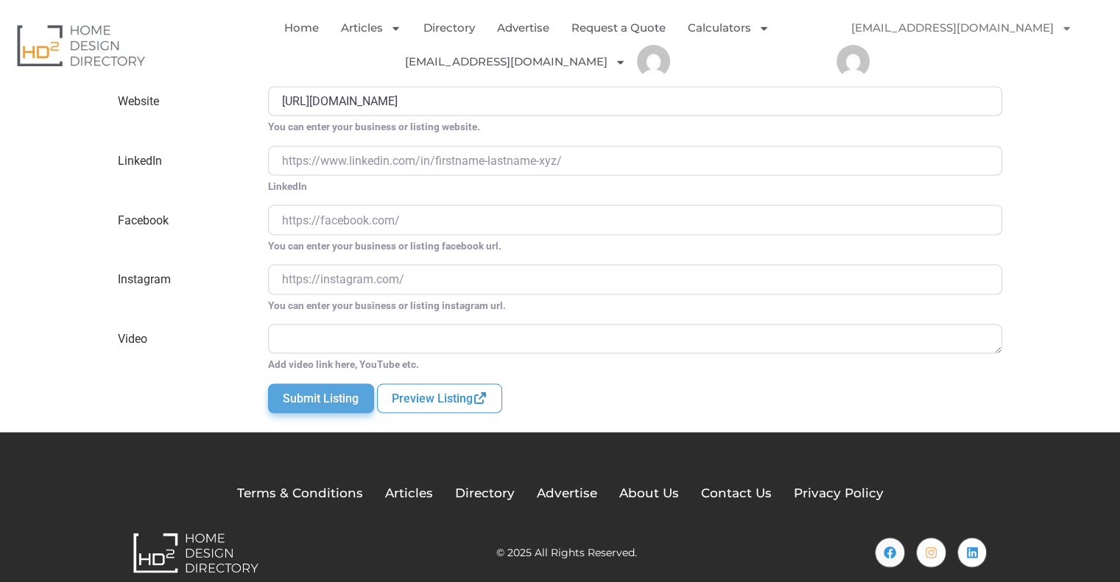
click at [320, 384] on button "Submit Listing" at bounding box center [320, 398] width 105 height 29
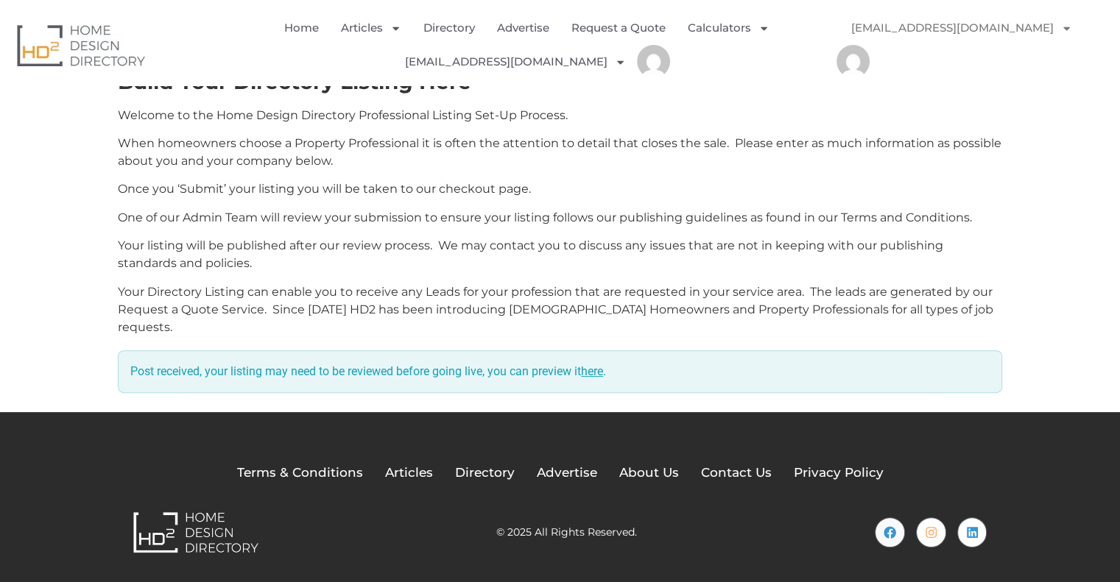
scroll to position [364, 0]
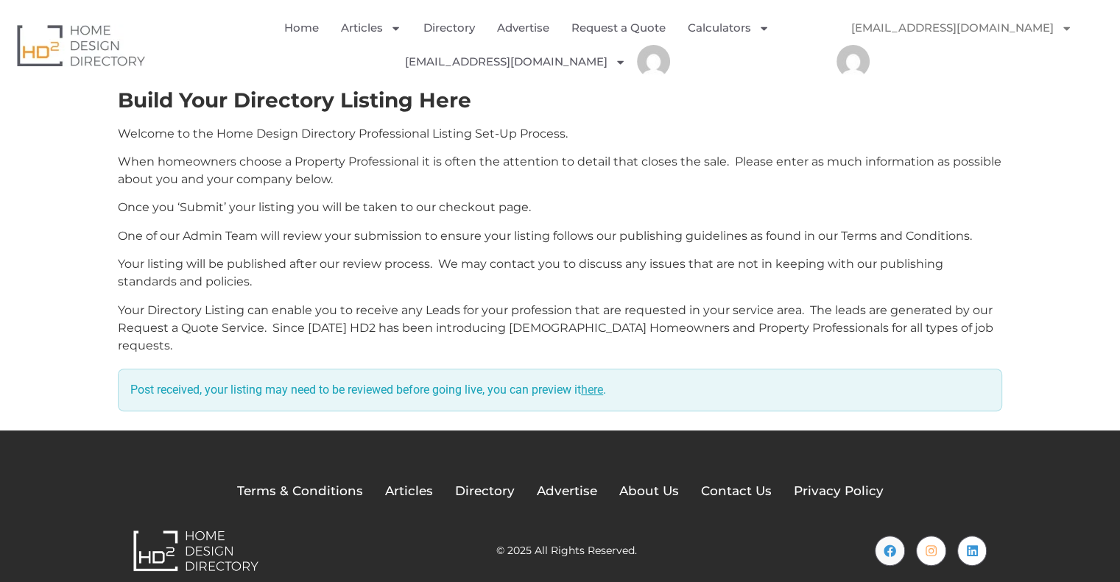
click at [603, 383] on link "here" at bounding box center [592, 390] width 22 height 14
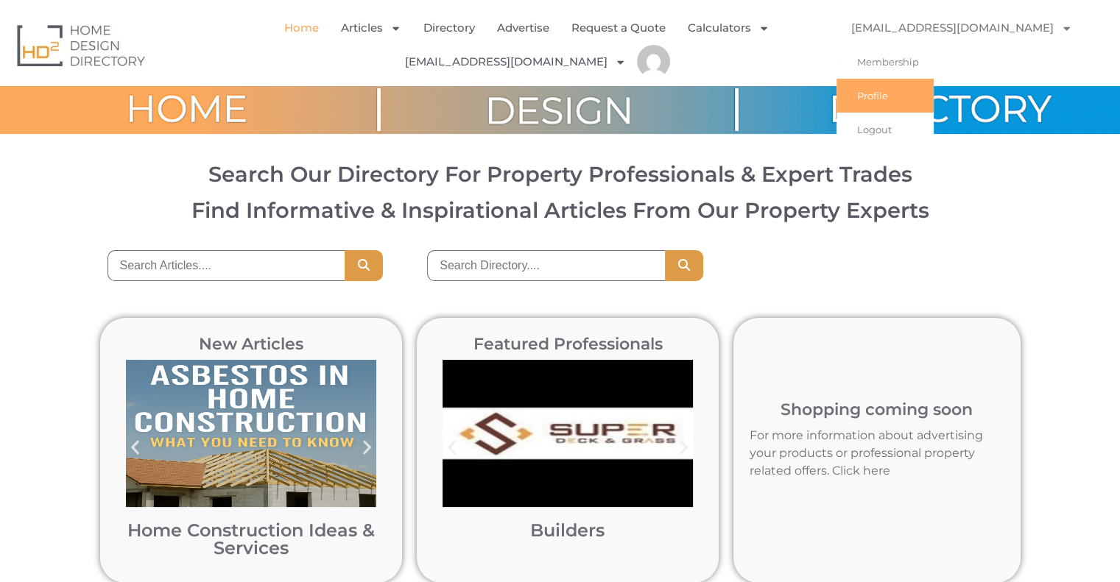
click at [917, 79] on link "Profile" at bounding box center [884, 96] width 97 height 34
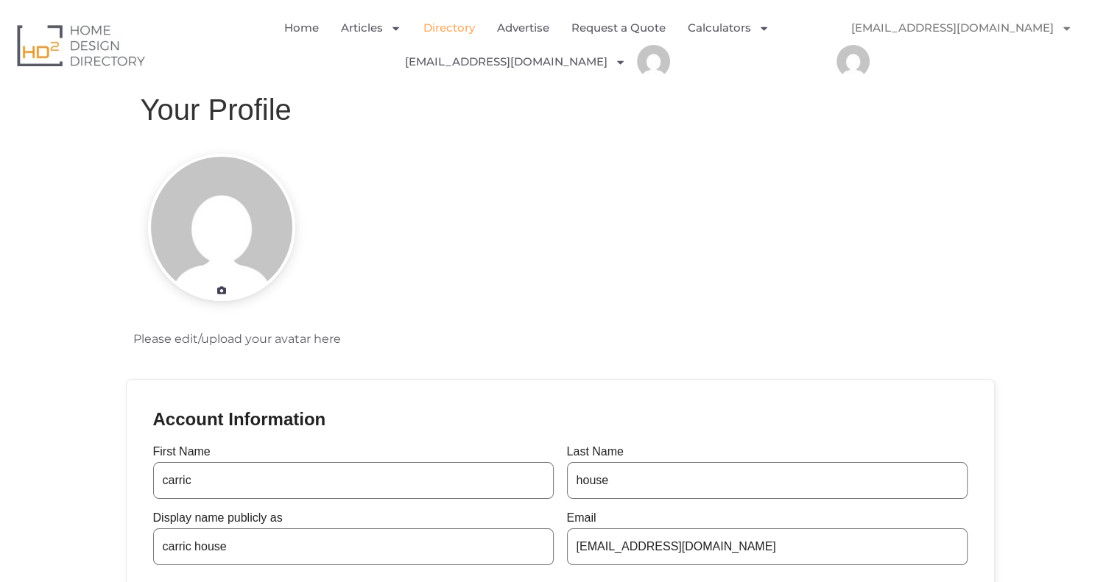
click at [459, 24] on link "Directory" at bounding box center [449, 28] width 52 height 34
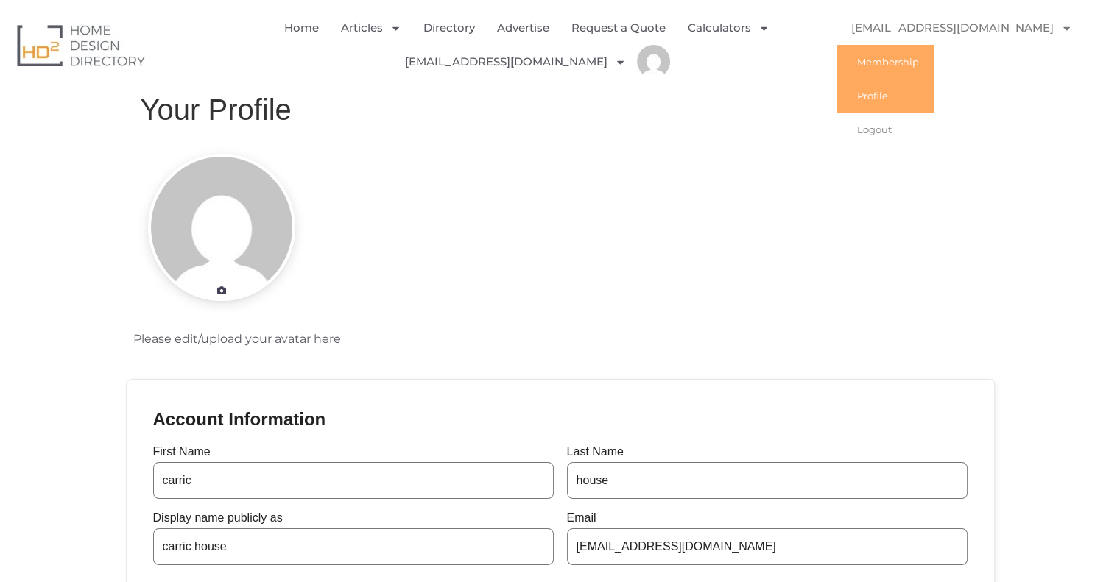
click at [934, 58] on link "Membership" at bounding box center [884, 62] width 97 height 34
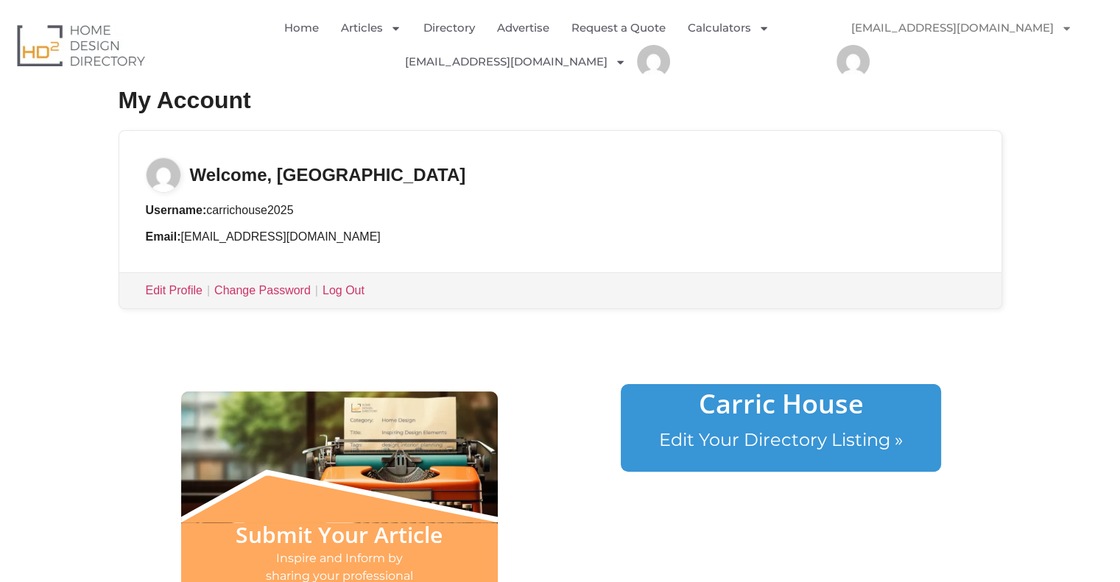
scroll to position [304, 0]
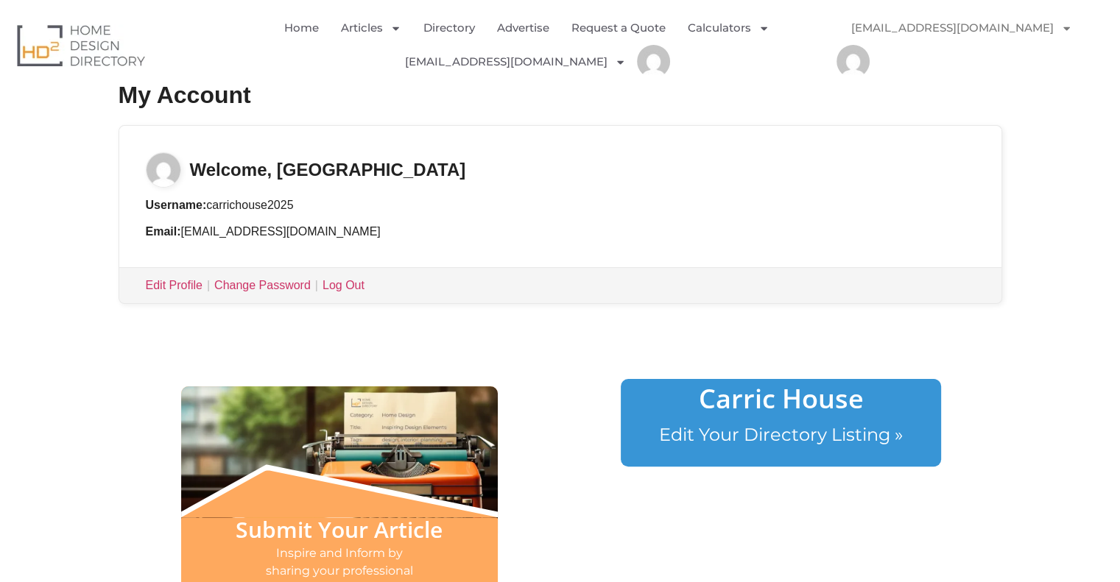
click at [832, 397] on link "Carric House" at bounding box center [781, 399] width 165 height 36
